Goal: Browse casually

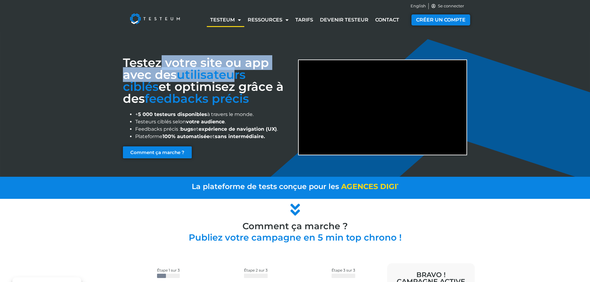
drag, startPoint x: 32, startPoint y: 45, endPoint x: 242, endPoint y: 50, distance: 209.4
click at [260, 57] on h1 "Testez votre site ou app avec des utilisateurs ciblés et optimisez grâce à des …" at bounding box center [207, 81] width 169 height 48
click at [193, 57] on h1 "Testez votre site ou app avec des utilisateurs ciblés et optimisez grâce à des …" at bounding box center [207, 81] width 169 height 48
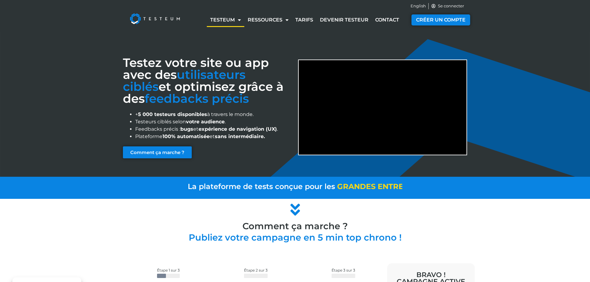
drag, startPoint x: 194, startPoint y: 48, endPoint x: 199, endPoint y: 48, distance: 4.3
click at [199, 57] on h1 "Testez votre site ou app avec des utilisateurs ciblés et optimisez grâce à des …" at bounding box center [207, 81] width 169 height 48
click at [249, 91] on span "feedbacks précis" at bounding box center [197, 98] width 104 height 15
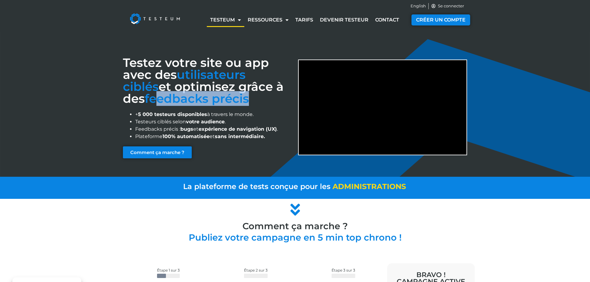
drag, startPoint x: 487, startPoint y: 47, endPoint x: 571, endPoint y: 44, distance: 84.3
click at [249, 91] on span "feedbacks précis" at bounding box center [197, 98] width 104 height 15
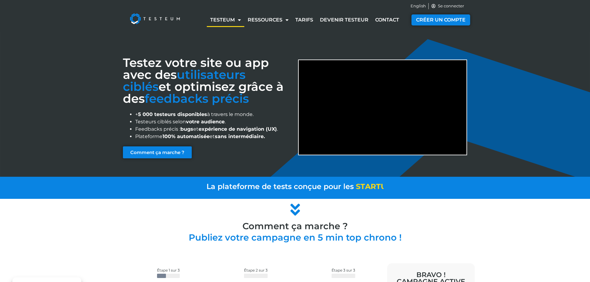
click at [292, 57] on h1 "Testez votre site ou app avec des utilisateurs ciblés et optimisez grâce à des …" at bounding box center [207, 81] width 169 height 48
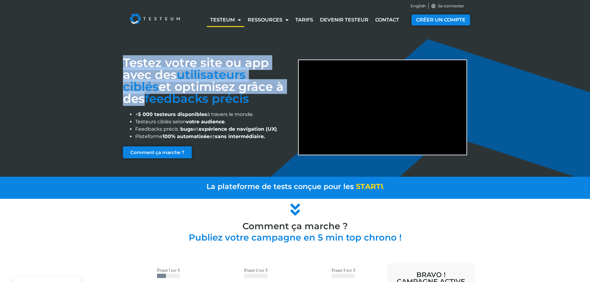
click at [292, 57] on h1 "Testez votre site ou app avec des utilisateurs ciblés et optimisez grâce à des …" at bounding box center [207, 81] width 169 height 48
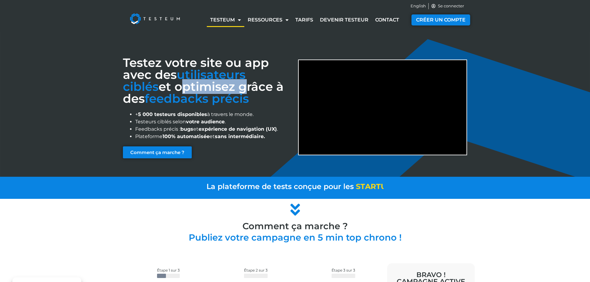
click at [292, 57] on h1 "Testez votre site ou app avec des utilisateurs ciblés et optimisez grâce à des …" at bounding box center [207, 81] width 169 height 48
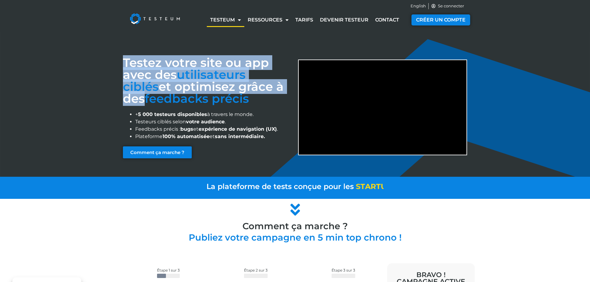
click at [292, 57] on h1 "Testez votre site ou app avec des utilisateurs ciblés et optimisez grâce à des …" at bounding box center [207, 81] width 169 height 48
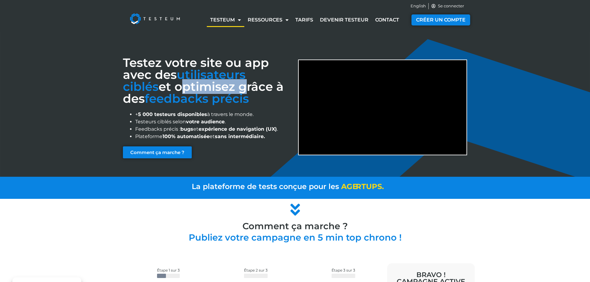
click at [292, 57] on h1 "Testez votre site ou app avec des utilisateurs ciblés et optimisez grâce à des …" at bounding box center [207, 81] width 169 height 48
